Goal: Information Seeking & Learning: Understand process/instructions

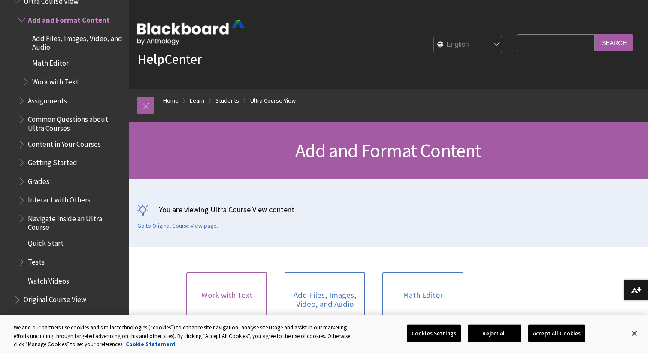
click at [234, 293] on link "Work with Text" at bounding box center [226, 294] width 81 height 45
click at [329, 305] on link "Add Files, Images, Video, and Audio" at bounding box center [324, 299] width 81 height 54
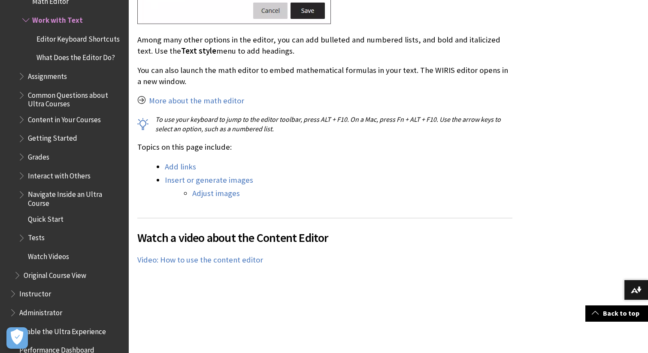
scroll to position [910, 0]
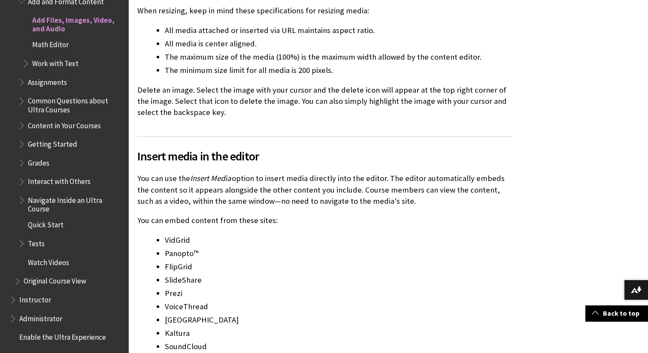
scroll to position [1457, 0]
